Goal: Information Seeking & Learning: Compare options

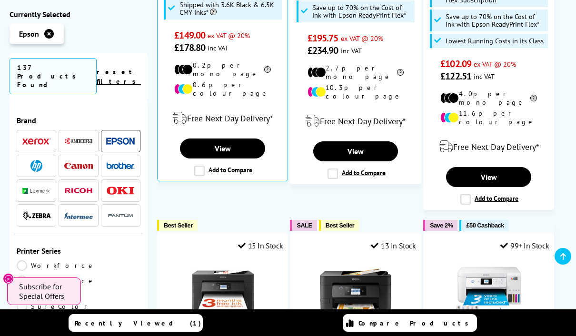
scroll to position [966, 0]
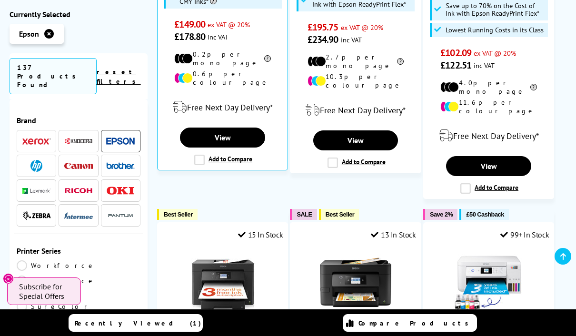
click at [79, 316] on link "EcoTank" at bounding box center [48, 321] width 62 height 10
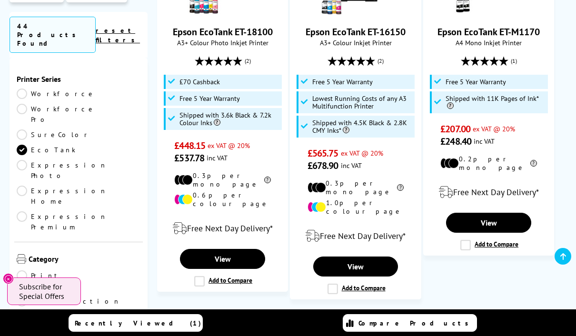
scroll to position [1523, 0]
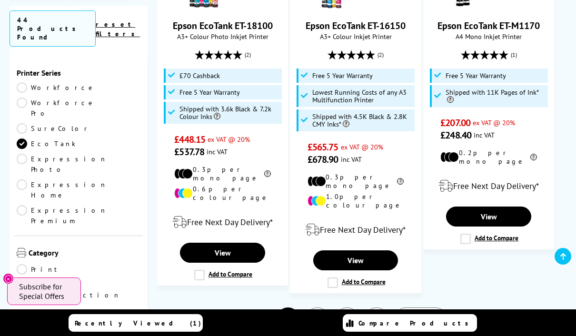
click at [309, 307] on link "2" at bounding box center [317, 319] width 25 height 25
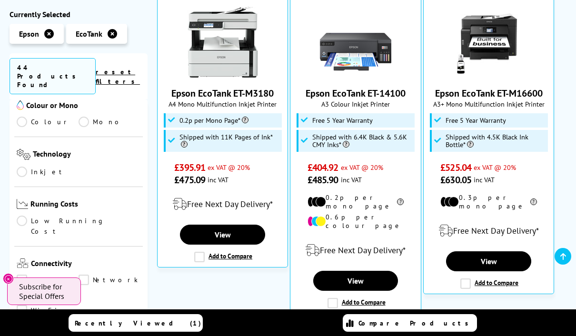
scroll to position [345, 0]
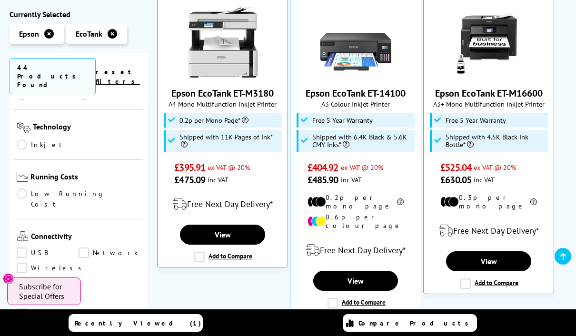
click at [28, 263] on link "Wireless" at bounding box center [52, 268] width 70 height 10
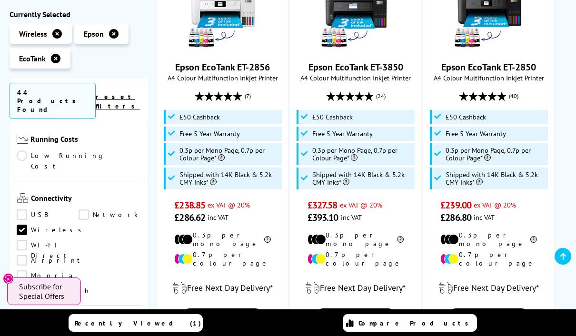
scroll to position [416, 0]
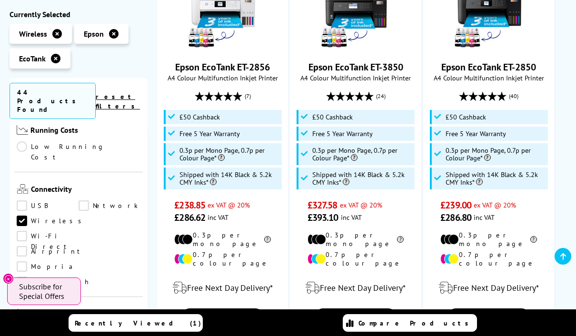
click at [92, 326] on link "Scan" at bounding box center [110, 331] width 62 height 10
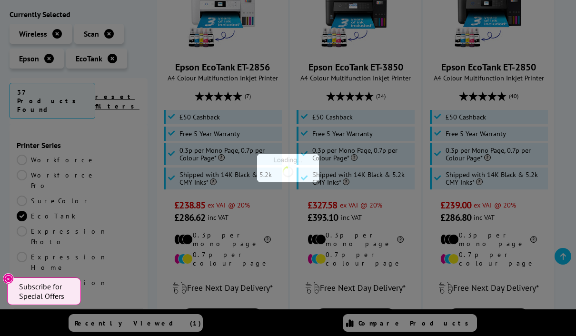
scroll to position [416, 0]
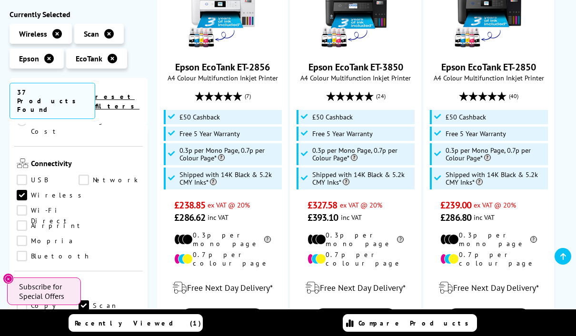
click at [22, 301] on link "Copy" at bounding box center [48, 306] width 62 height 10
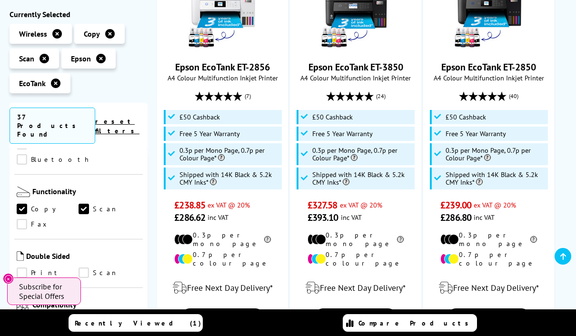
scroll to position [536, 0]
click at [24, 270] on link "Print" at bounding box center [48, 275] width 62 height 10
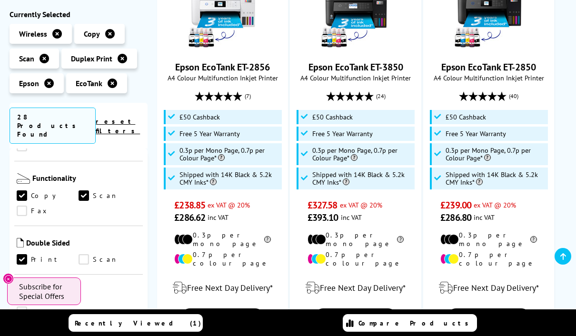
scroll to position [537, 0]
click at [83, 254] on link "Scan" at bounding box center [110, 259] width 62 height 10
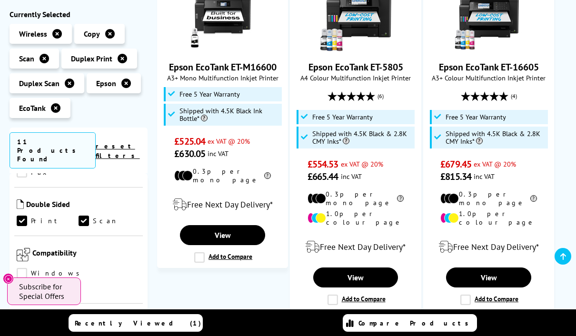
scroll to position [508, 0]
click at [79, 283] on link "Mac" at bounding box center [48, 288] width 62 height 10
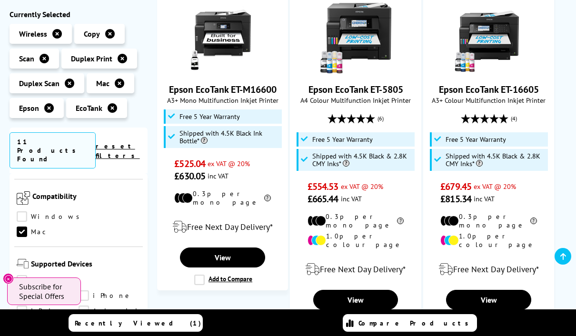
scroll to position [564, 0]
click at [79, 306] on link "iPad" at bounding box center [48, 311] width 62 height 10
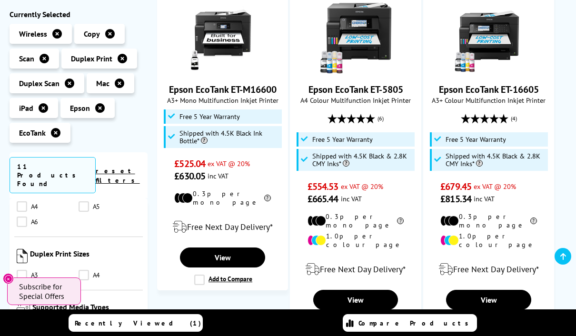
scroll to position [777, 0]
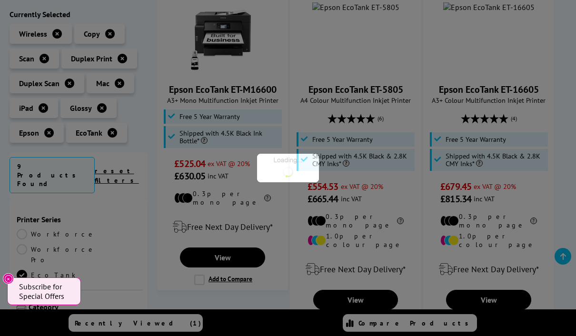
scroll to position [777, 0]
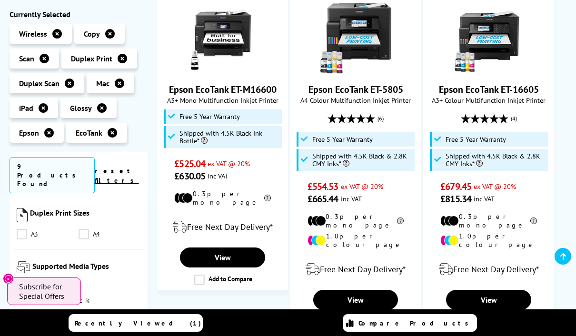
click at [37, 167] on span "9 Products Found" at bounding box center [52, 175] width 85 height 36
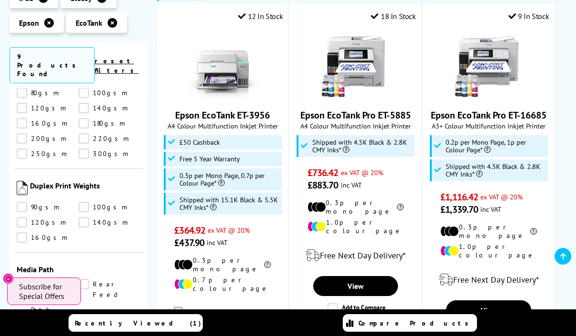
scroll to position [1074, 0]
select select "400"
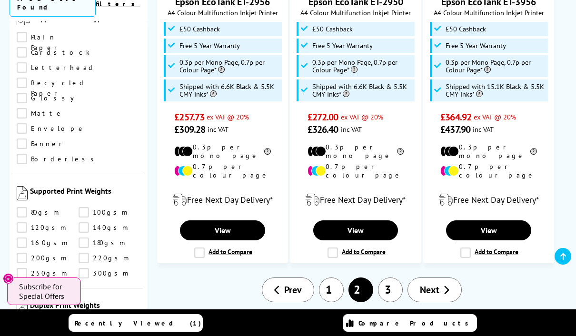
scroll to position [1561, 0]
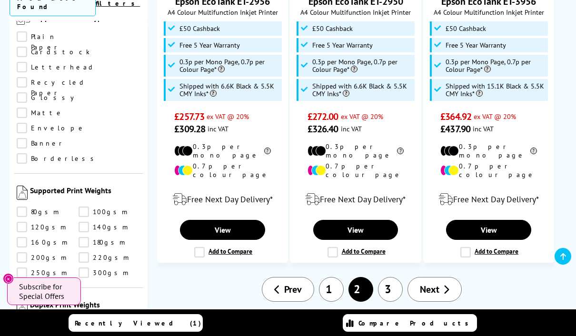
click at [391, 277] on link "3" at bounding box center [390, 289] width 25 height 25
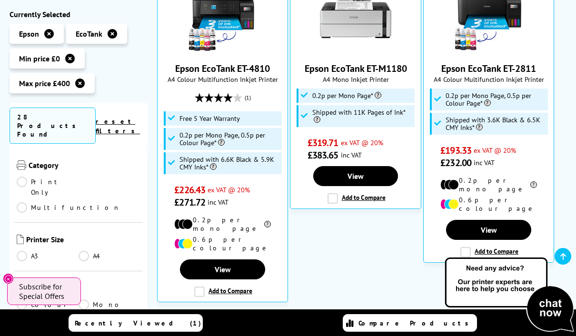
scroll to position [171, 0]
click at [28, 297] on link "Colour" at bounding box center [48, 302] width 62 height 10
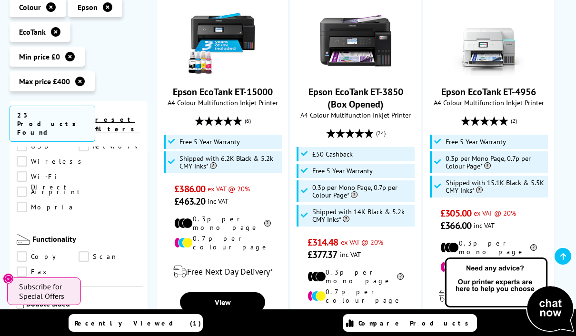
scroll to position [484, 0]
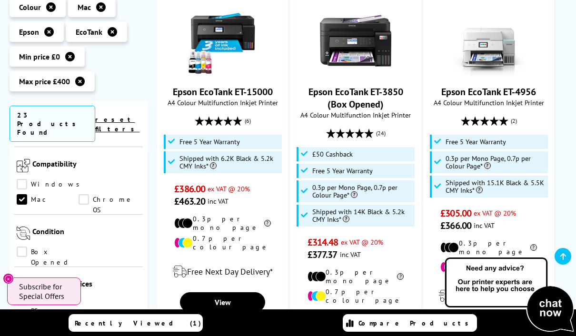
scroll to position [674, 0]
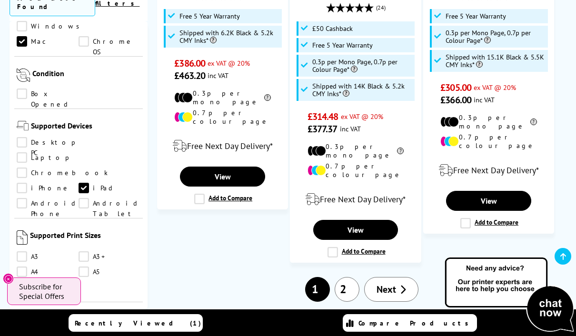
scroll to position [1572, 0]
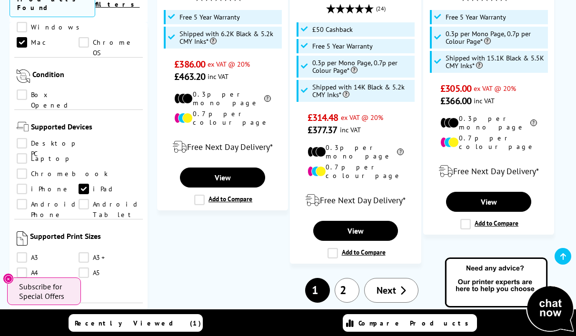
click at [336, 248] on label "Add to Compare" at bounding box center [356, 253] width 58 height 10
click at [0, 0] on input "Add to Compare" at bounding box center [0, 0] width 0 height 0
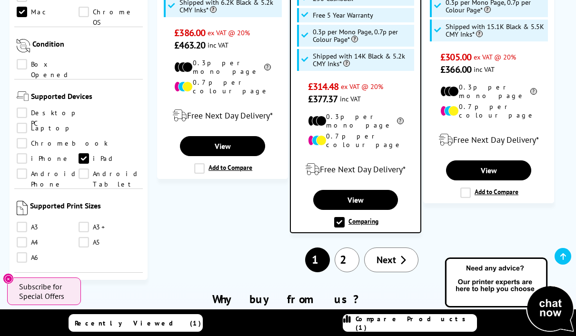
scroll to position [1607, 0]
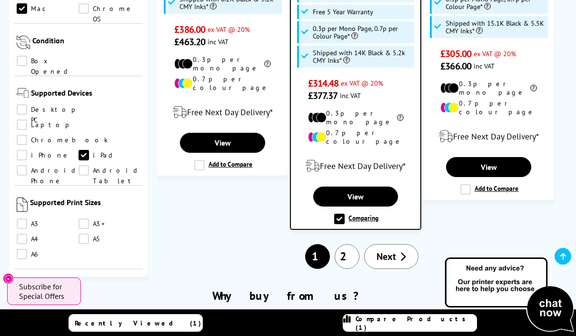
click at [352, 244] on link "2" at bounding box center [347, 256] width 25 height 25
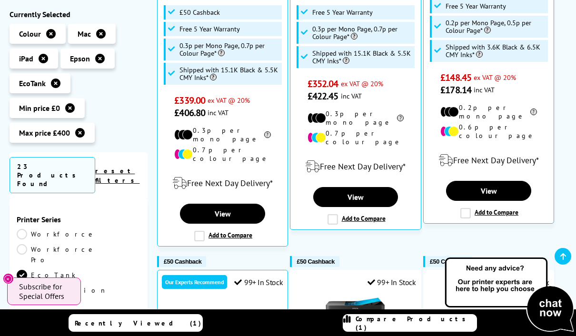
scroll to position [397, 0]
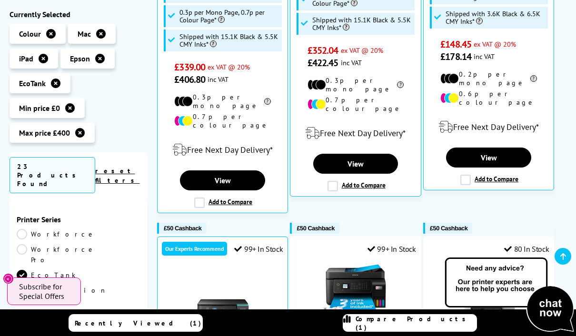
click at [194, 197] on label "Add to Compare" at bounding box center [223, 202] width 58 height 10
click at [0, 0] on input "Add to Compare" at bounding box center [0, 0] width 0 height 0
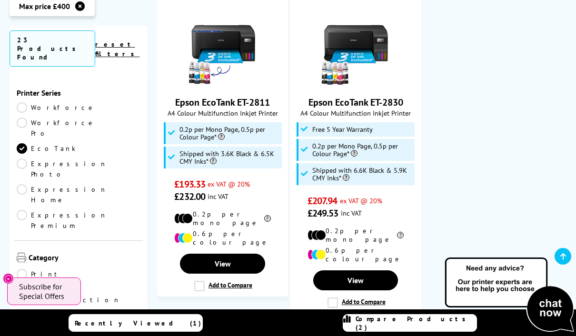
scroll to position [1473, 0]
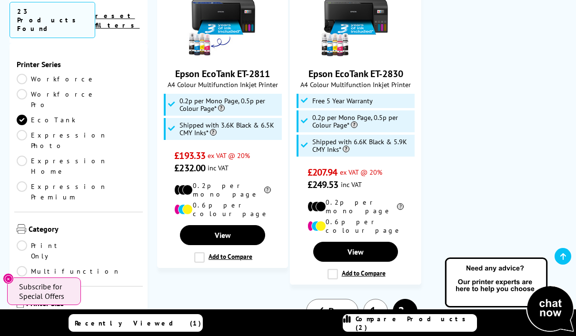
click at [384, 299] on link "1" at bounding box center [375, 311] width 25 height 25
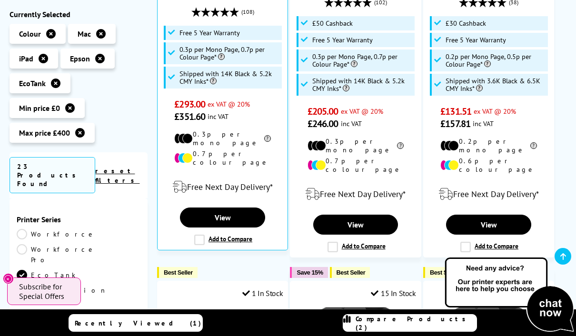
scroll to position [784, 0]
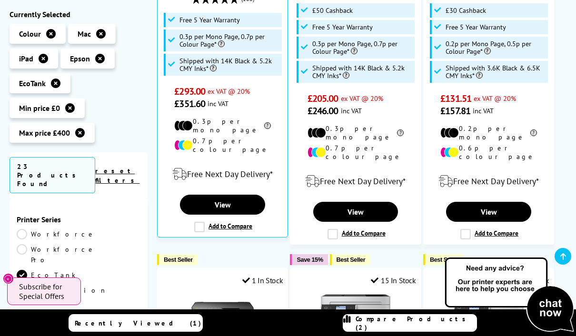
click at [195, 222] on label "Add to Compare" at bounding box center [223, 227] width 58 height 10
click at [0, 0] on input "Add to Compare" at bounding box center [0, 0] width 0 height 0
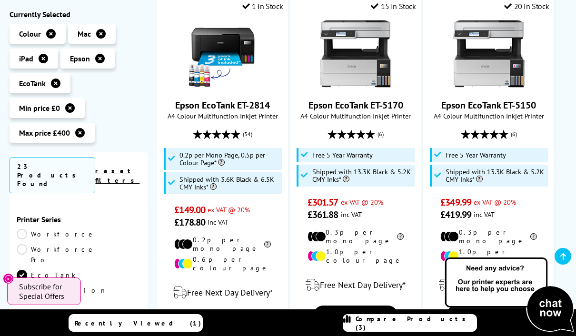
scroll to position [1060, 0]
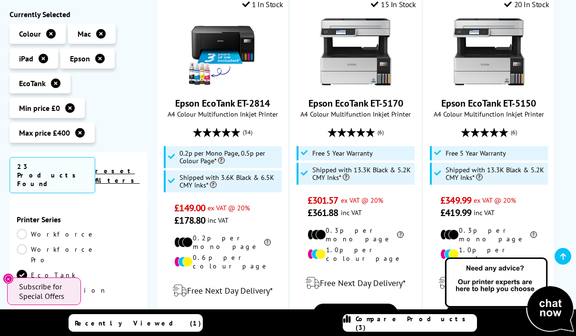
click at [336, 331] on label "Add to Compare" at bounding box center [356, 336] width 58 height 10
click at [0, 0] on input "Add to Compare" at bounding box center [0, 0] width 0 height 0
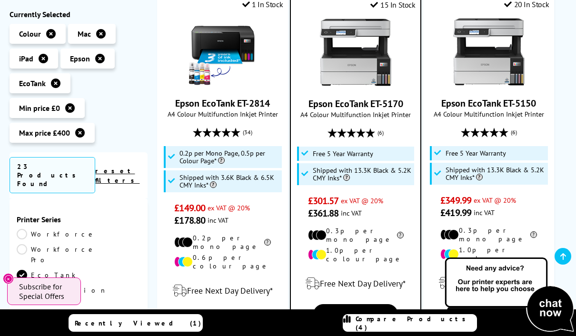
click at [351, 332] on icon at bounding box center [347, 323] width 8 height 17
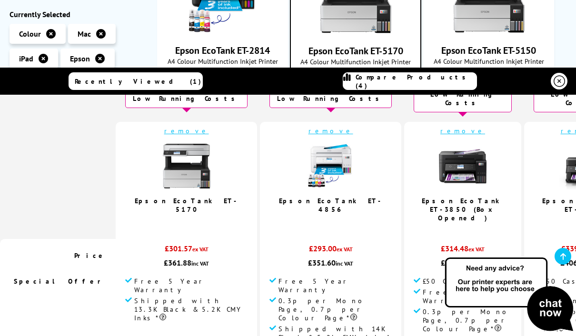
scroll to position [1114, 0]
